Goal: Transaction & Acquisition: Purchase product/service

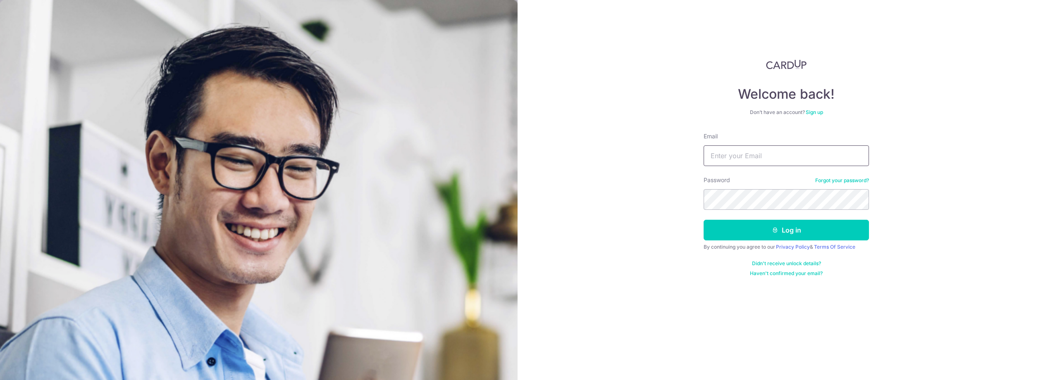
click at [818, 148] on input "Email" at bounding box center [786, 156] width 165 height 21
type input "shoolei.fong@fil.com"
click at [794, 235] on button "Log in" at bounding box center [786, 230] width 165 height 21
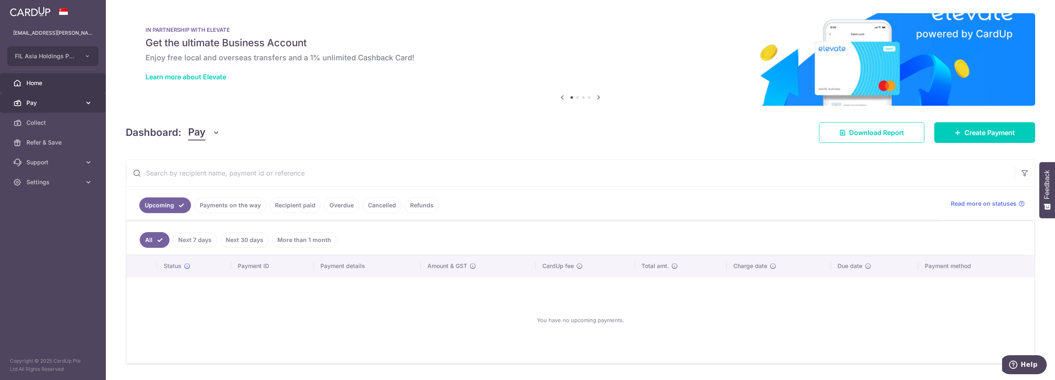
click at [60, 103] on span "Pay" at bounding box center [53, 103] width 55 height 8
click at [51, 122] on span "Payments" at bounding box center [53, 123] width 55 height 8
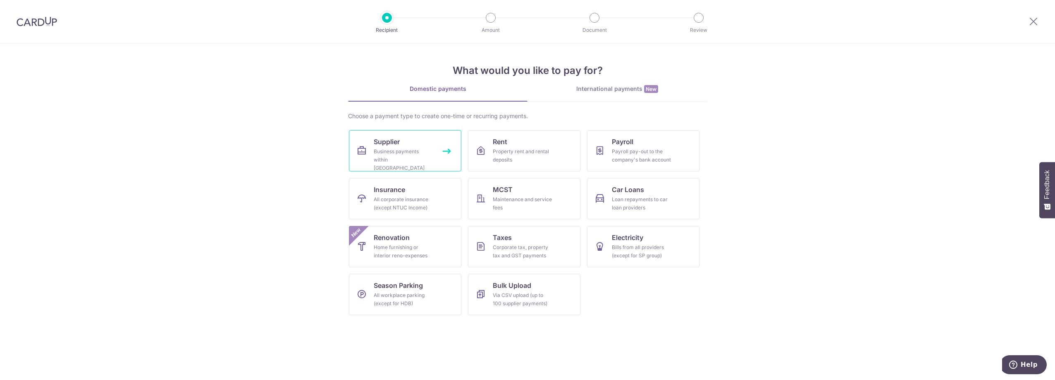
click at [411, 158] on div "Business payments within Singapore" at bounding box center [404, 160] width 60 height 25
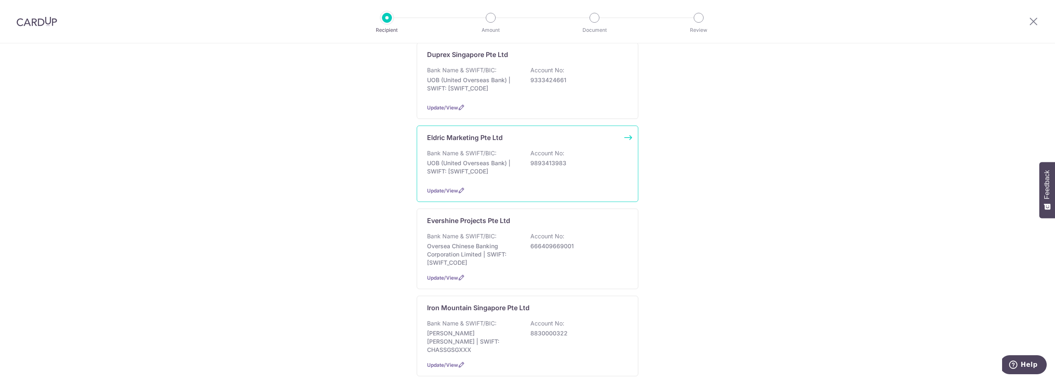
scroll to position [317, 0]
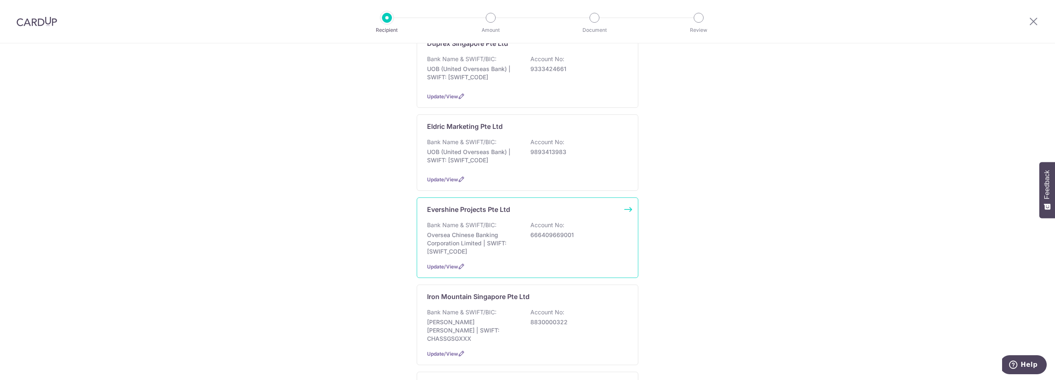
click at [573, 253] on div "Evershine Projects Pte Ltd Bank Name & SWIFT/BIC: Oversea Chinese Banking Corpo…" at bounding box center [528, 238] width 222 height 81
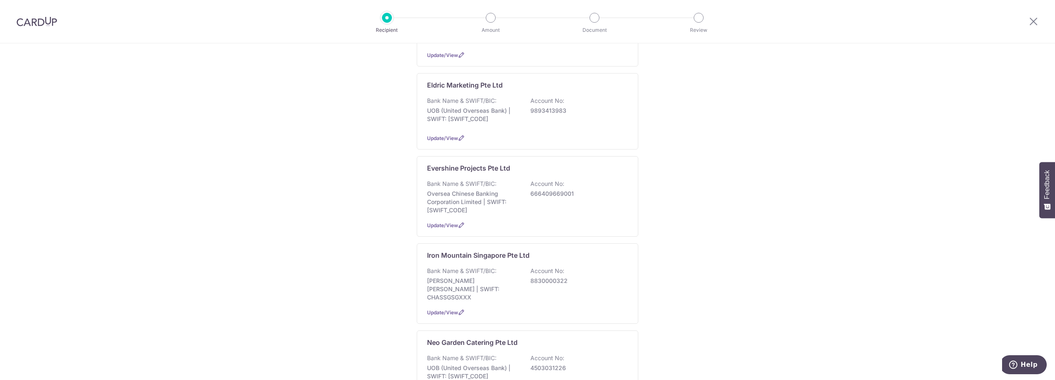
scroll to position [386, 0]
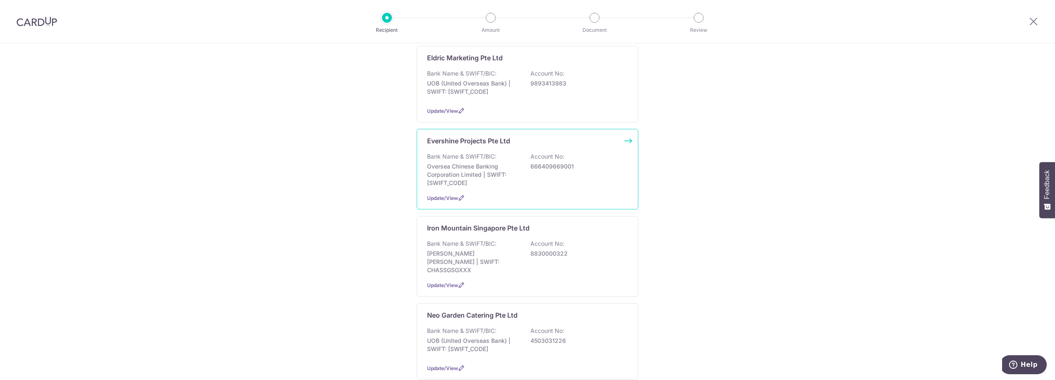
click at [484, 177] on p "Oversea Chinese Banking Corporation Limited | SWIFT: OCBCSGSGXXX" at bounding box center [473, 175] width 93 height 25
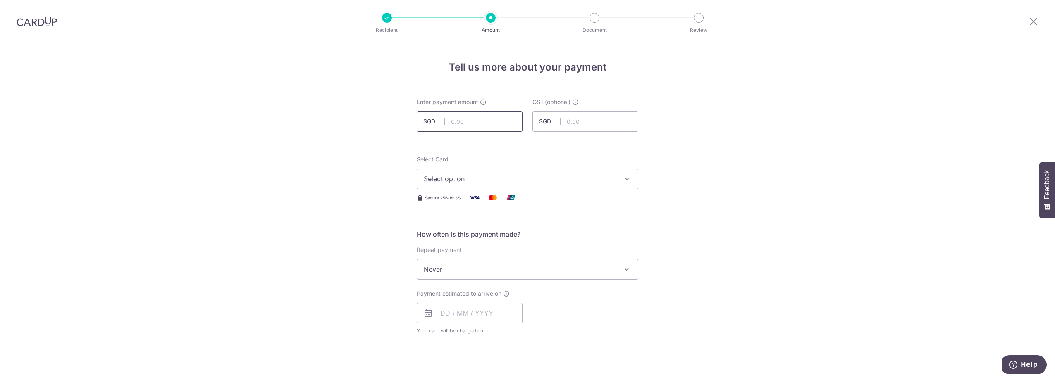
click at [485, 123] on input "text" at bounding box center [470, 121] width 106 height 21
click at [450, 120] on input "text" at bounding box center [470, 121] width 106 height 21
type input "1,352.00"
click at [586, 122] on input "text" at bounding box center [586, 121] width 106 height 21
type input "121.68"
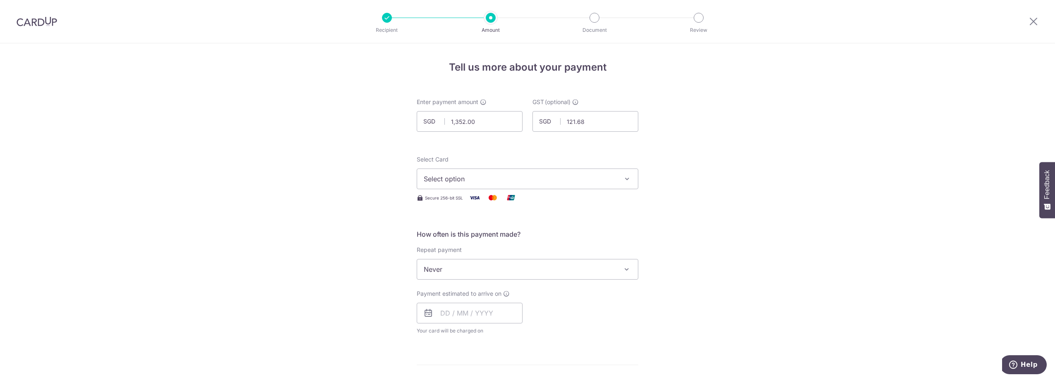
click at [619, 179] on button "Select option" at bounding box center [528, 179] width 222 height 21
click at [485, 239] on span "**** 1771" at bounding box center [528, 238] width 208 height 10
click at [934, 172] on div "Tell us more about your payment Enter payment amount SGD 1,352.00 1352.00 GST (…" at bounding box center [527, 378] width 1055 height 670
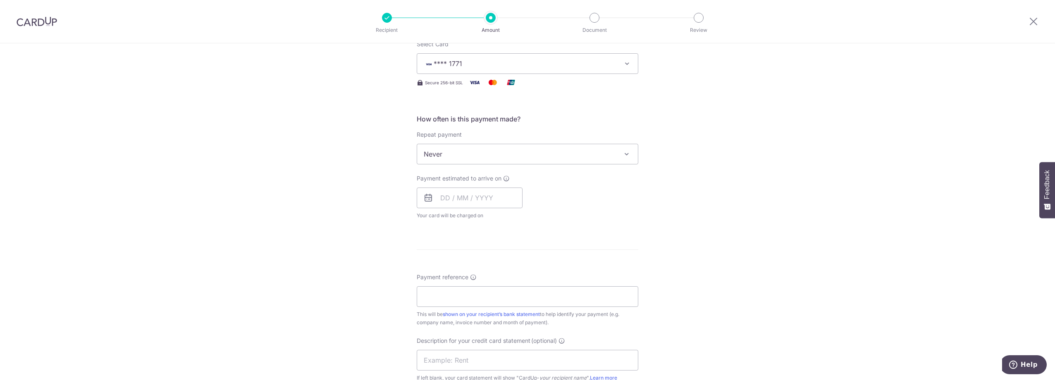
scroll to position [124, 0]
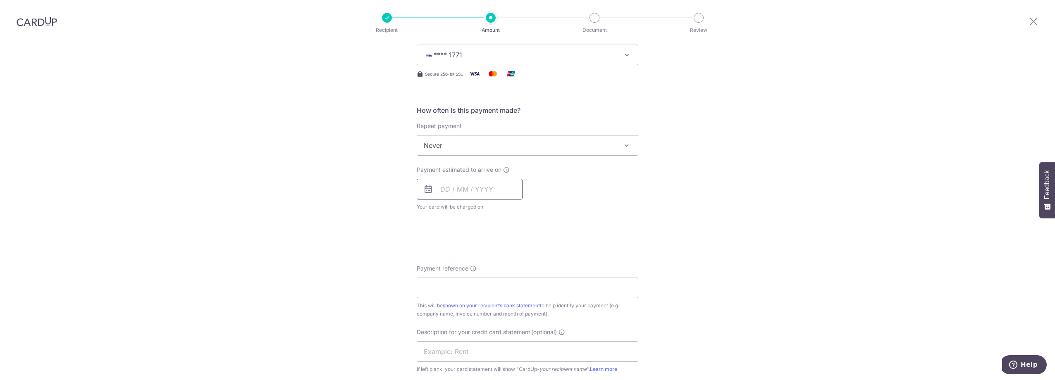
click at [450, 195] on input "text" at bounding box center [470, 189] width 106 height 21
click at [449, 266] on link "8" at bounding box center [450, 264] width 13 height 13
type input "[DATE]"
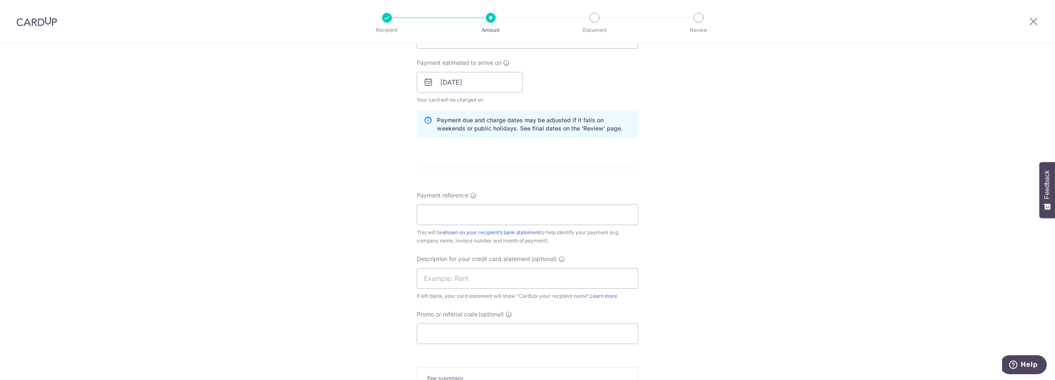
scroll to position [234, 0]
click at [545, 211] on input "Payment reference" at bounding box center [528, 211] width 222 height 21
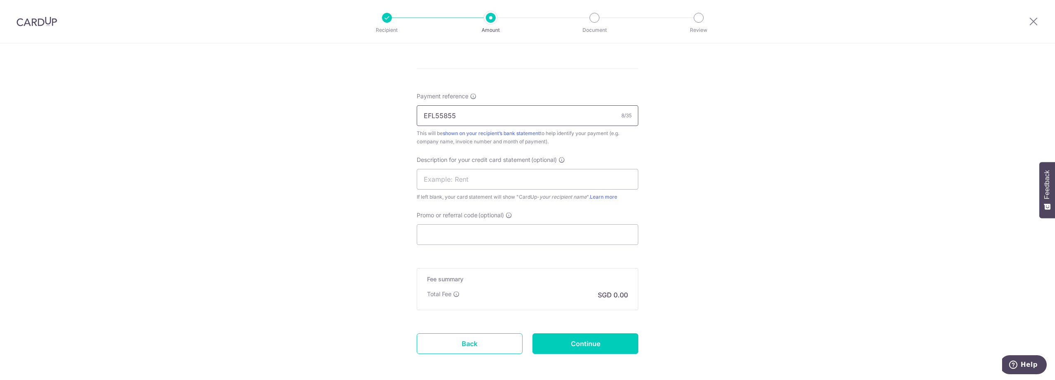
scroll to position [359, 0]
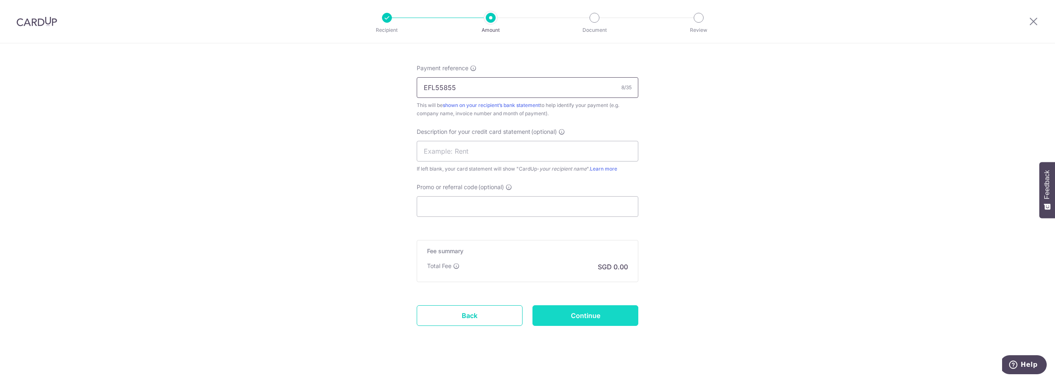
type input "EFL55855"
click at [612, 311] on input "Continue" at bounding box center [586, 316] width 106 height 21
type input "Create Schedule"
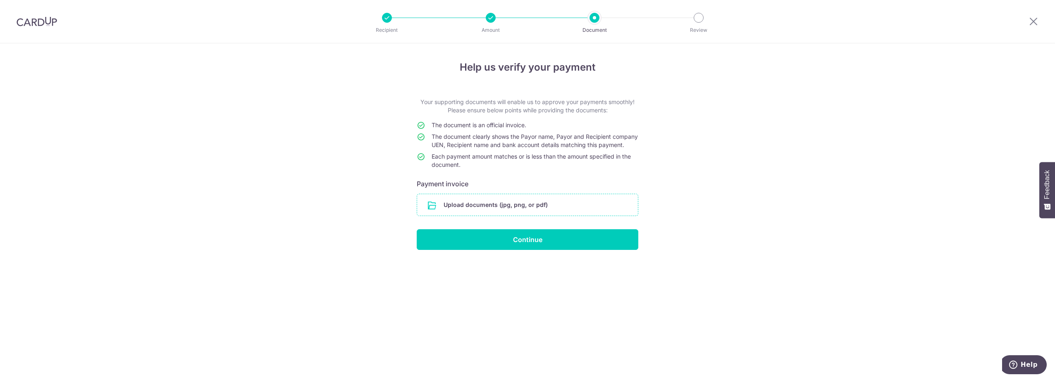
click at [525, 215] on input "file" at bounding box center [527, 205] width 221 height 22
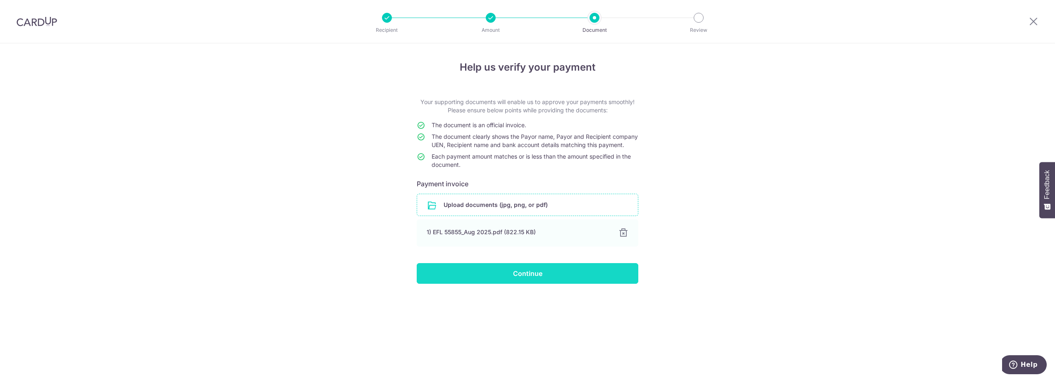
click at [535, 284] on input "Continue" at bounding box center [528, 273] width 222 height 21
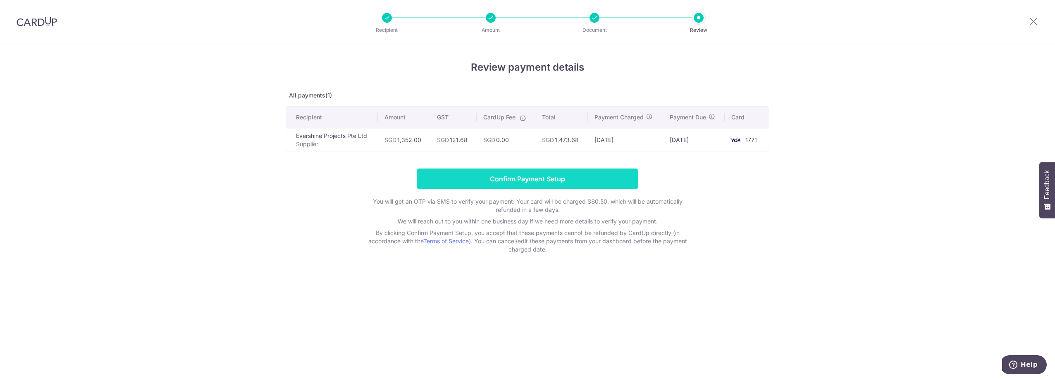
click at [572, 181] on input "Confirm Payment Setup" at bounding box center [528, 179] width 222 height 21
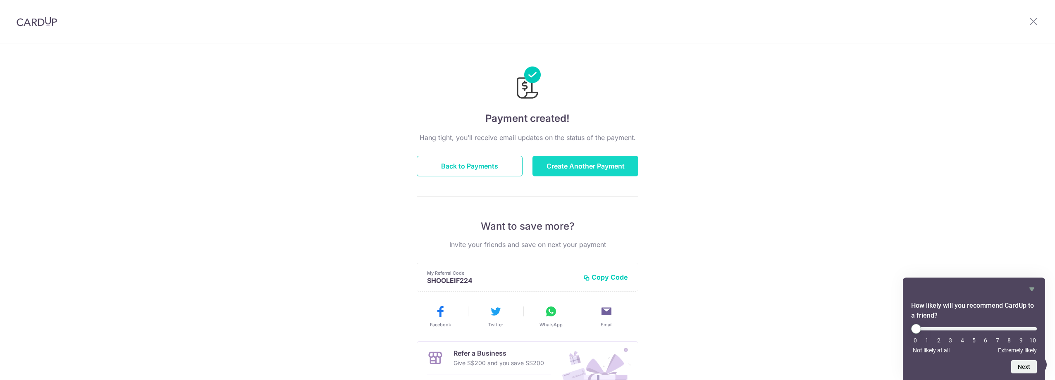
click at [570, 173] on button "Create Another Payment" at bounding box center [586, 166] width 106 height 21
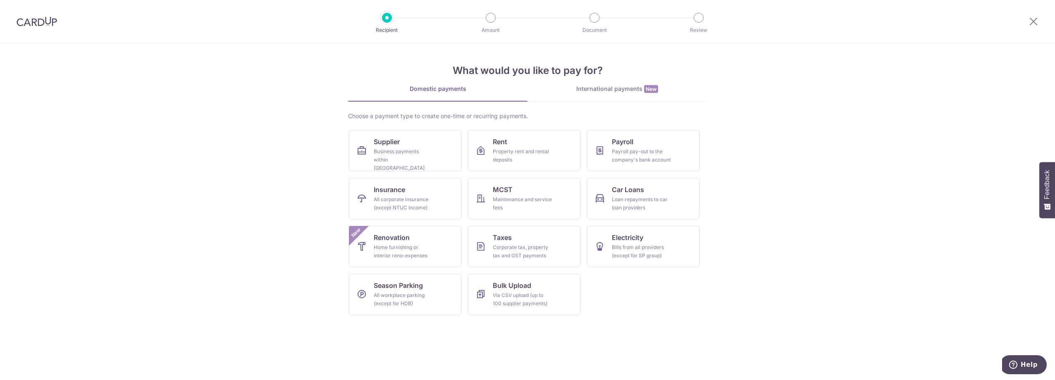
click at [38, 19] on img at bounding box center [37, 22] width 41 height 10
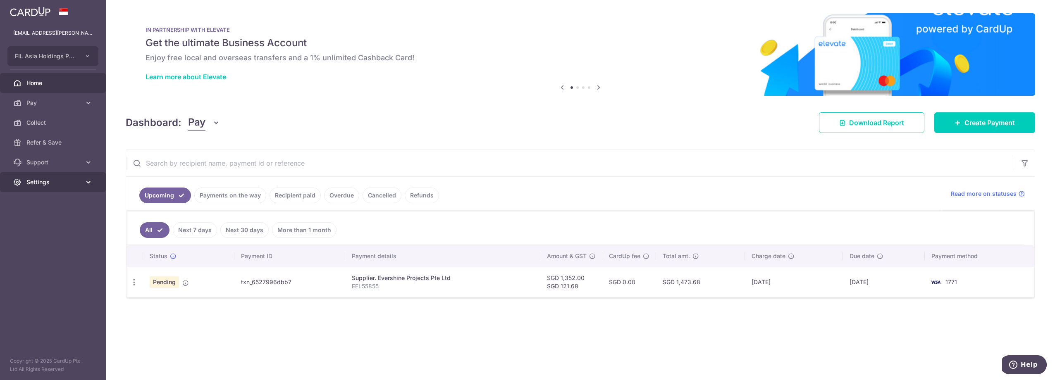
click at [32, 184] on span "Settings" at bounding box center [53, 182] width 55 height 8
click at [41, 222] on span "Logout" at bounding box center [53, 222] width 55 height 8
